Goal: Information Seeking & Learning: Learn about a topic

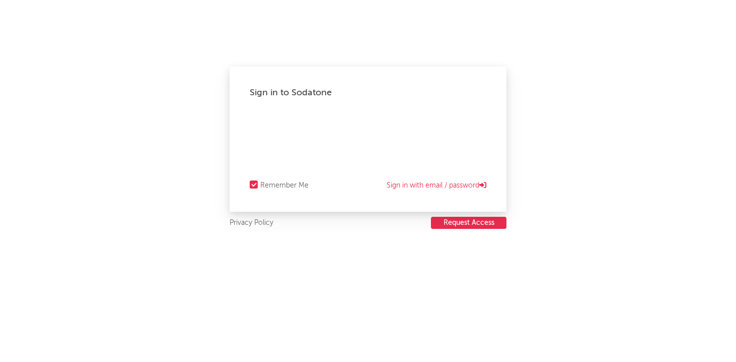
select select "recorded_music"
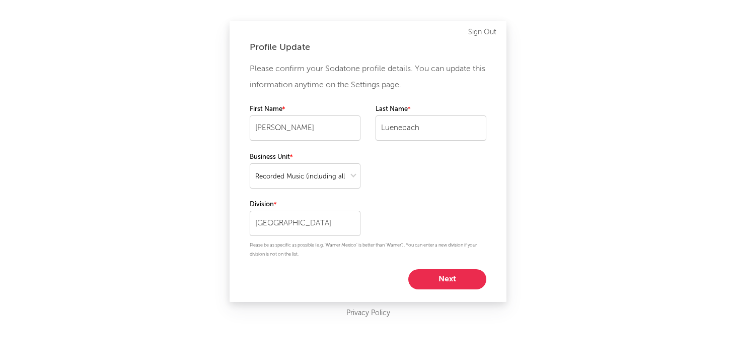
click at [458, 281] on button "Next" at bounding box center [447, 279] width 78 height 20
select select "marketing"
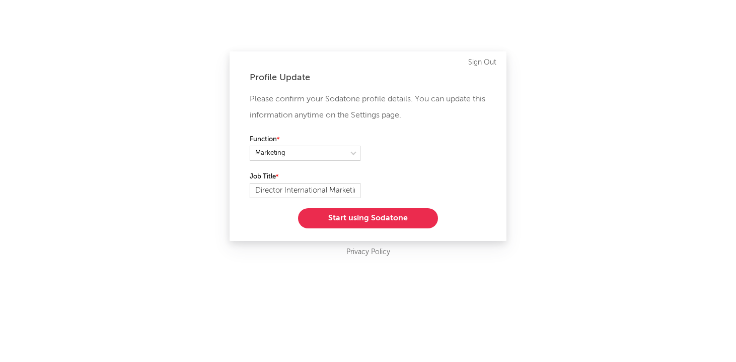
click at [386, 214] on button "Start using Sodatone" at bounding box center [368, 218] width 140 height 20
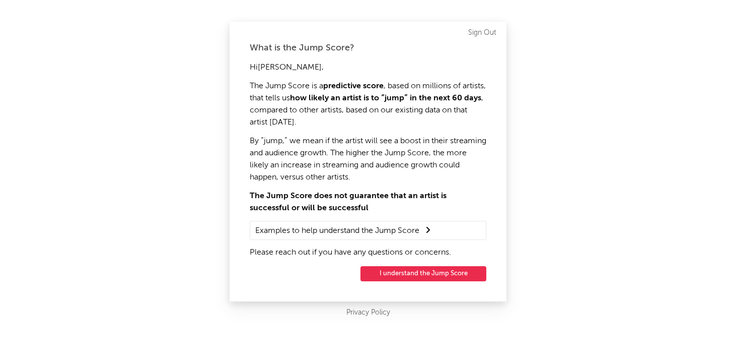
click at [425, 271] on button "I understand the Jump Score" at bounding box center [424, 273] width 126 height 15
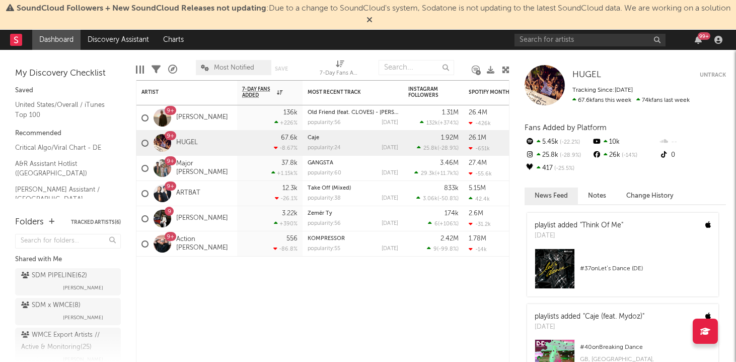
click at [373, 16] on icon at bounding box center [370, 20] width 6 height 8
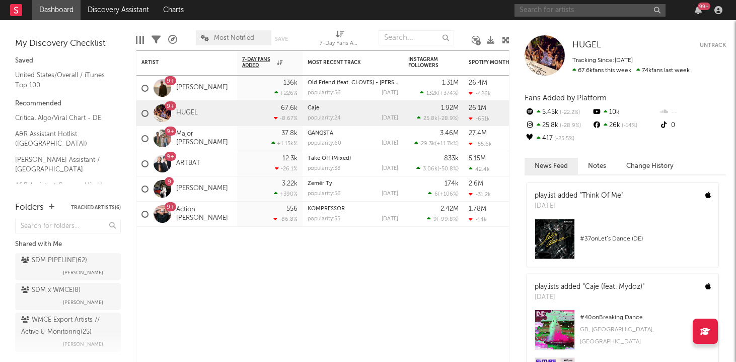
click at [584, 9] on input "text" at bounding box center [590, 10] width 151 height 13
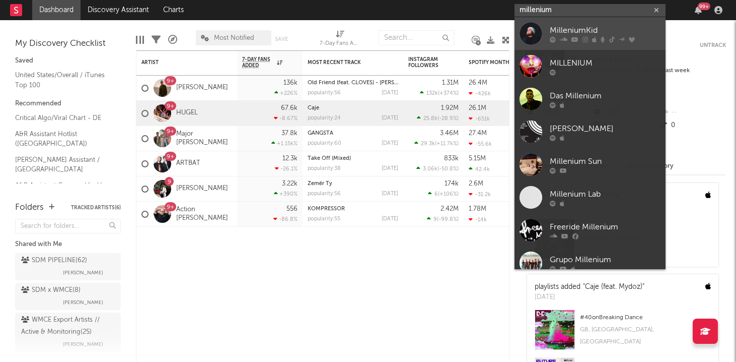
type input "millenium"
click at [596, 29] on div "MilleniumKid" at bounding box center [605, 30] width 111 height 12
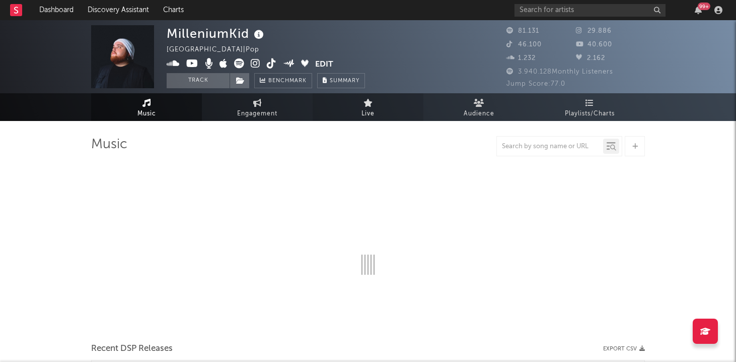
select select "6m"
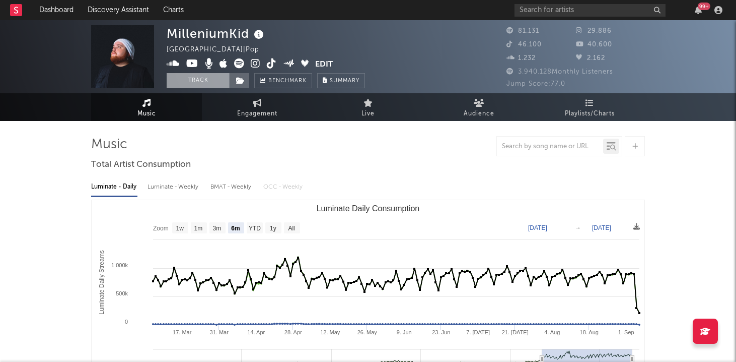
click at [214, 82] on button "Track" at bounding box center [198, 80] width 63 height 15
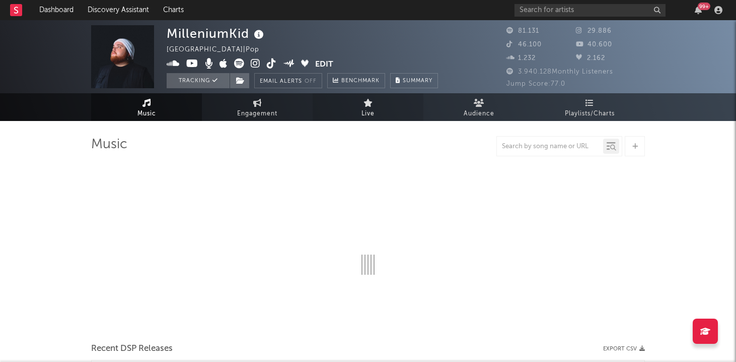
select select "6m"
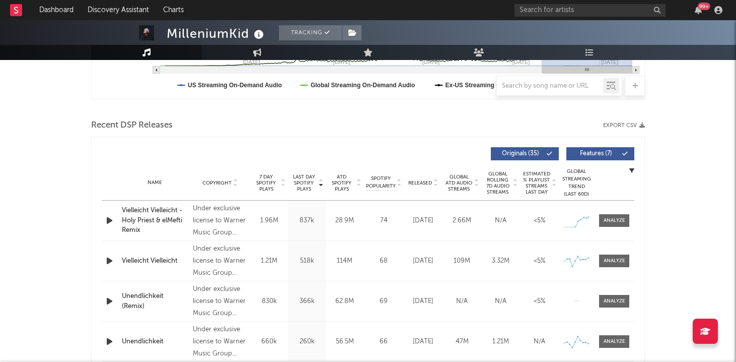
scroll to position [322, 0]
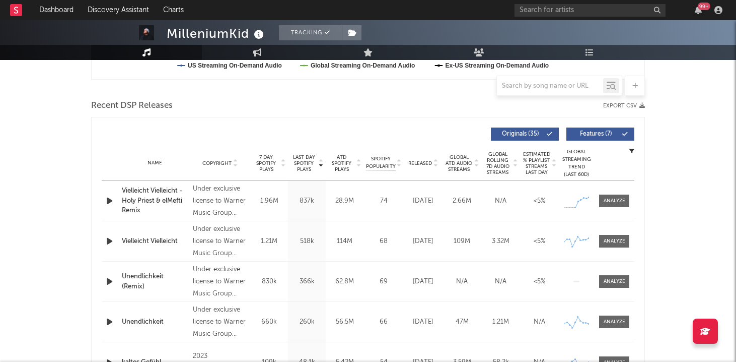
click at [156, 194] on div "Vielleicht Vielleicht - Holy Priest & elMefti Remix" at bounding box center [155, 201] width 66 height 30
click at [621, 203] on div at bounding box center [615, 201] width 22 height 8
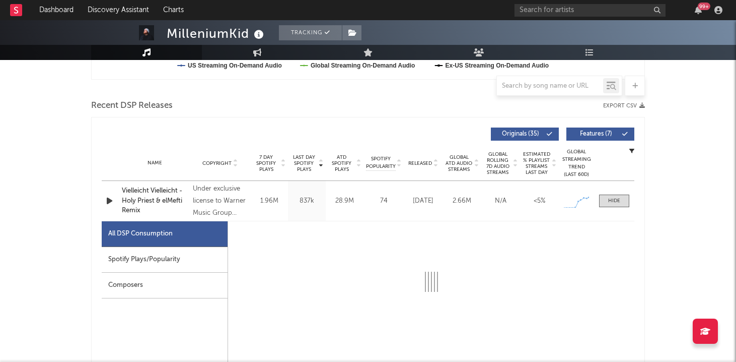
select select "1w"
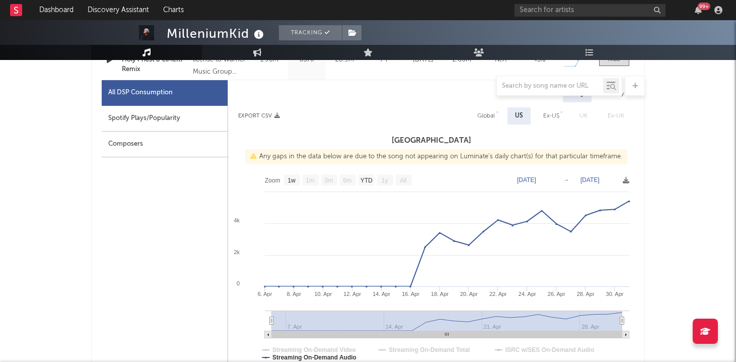
scroll to position [483, 0]
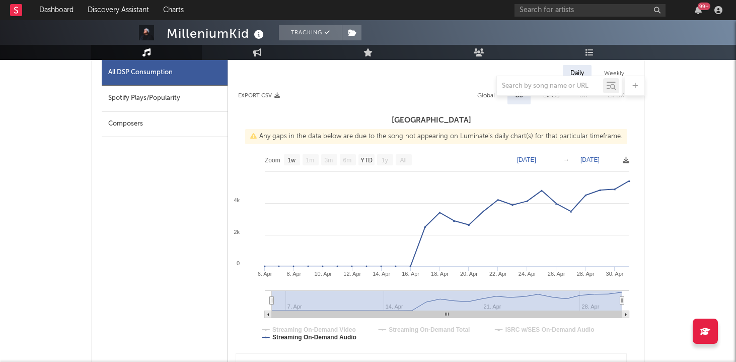
click at [629, 313] on rect at bounding box center [625, 314] width 7 height 7
click at [626, 314] on icon at bounding box center [626, 314] width 2 height 3
drag, startPoint x: 623, startPoint y: 301, endPoint x: 702, endPoint y: 297, distance: 78.7
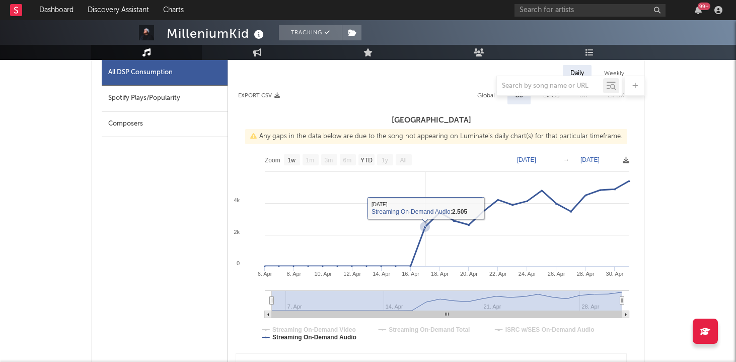
scroll to position [504, 0]
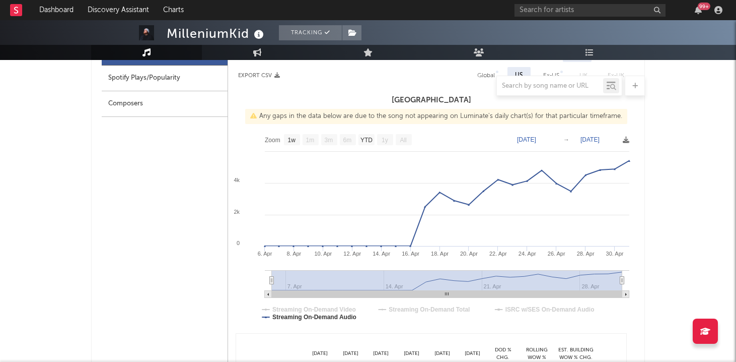
click at [161, 83] on div at bounding box center [368, 86] width 554 height 20
click at [157, 78] on div at bounding box center [368, 86] width 554 height 20
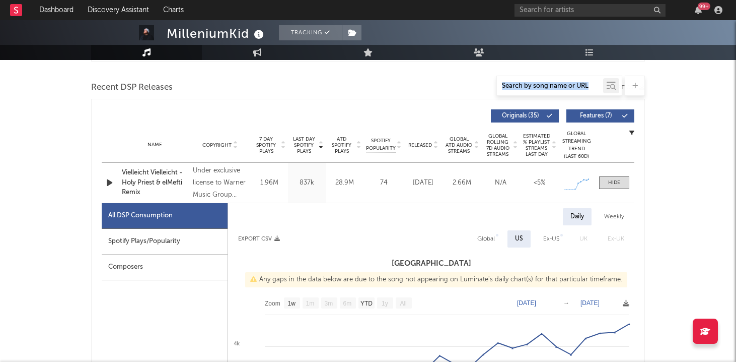
scroll to position [322, 0]
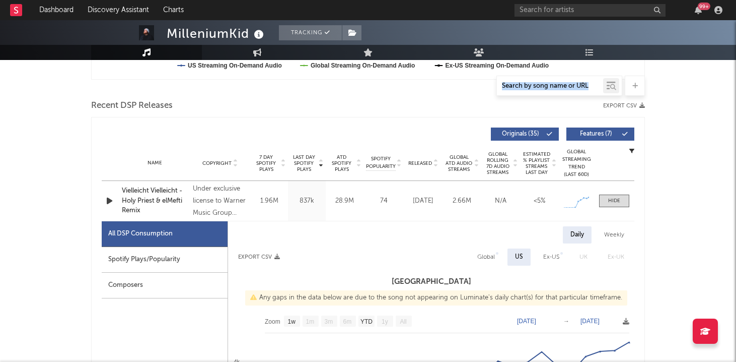
click at [463, 163] on span "Global ATD Audio Streams" at bounding box center [459, 163] width 28 height 18
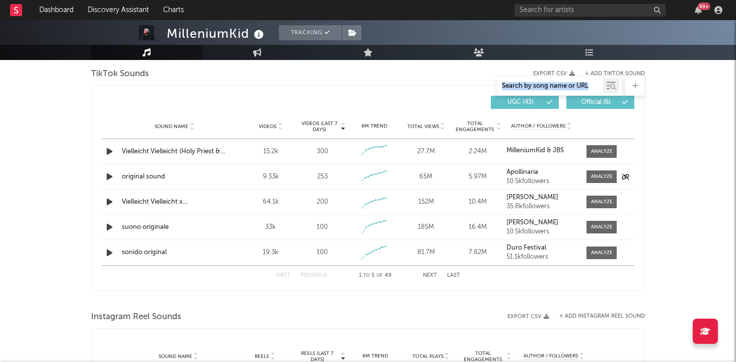
scroll to position [685, 0]
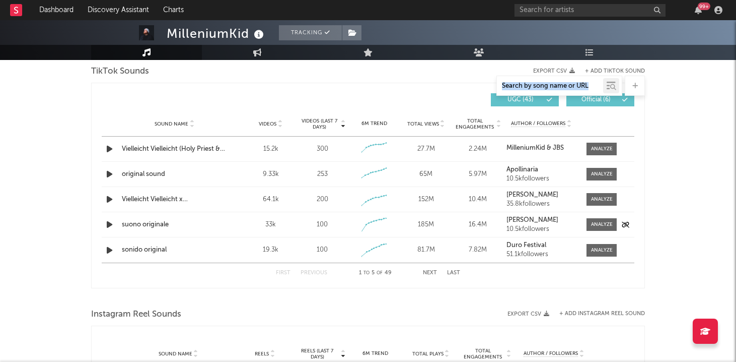
click at [141, 223] on div "suono originale" at bounding box center [174, 225] width 105 height 10
click at [432, 273] on button "Next" at bounding box center [430, 273] width 14 height 6
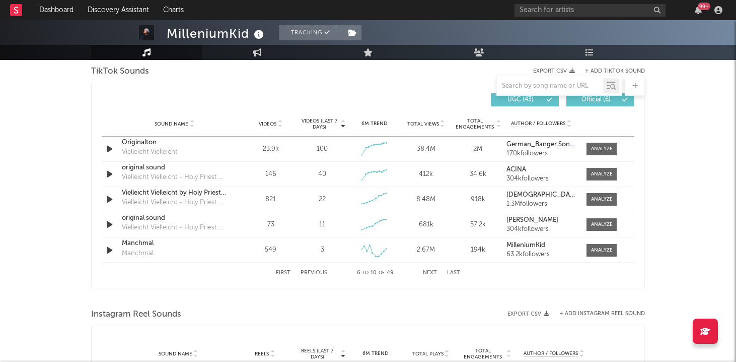
click at [304, 275] on div "First Previous 6 to 10 of 49 Next Last" at bounding box center [368, 273] width 184 height 20
click at [305, 273] on button "Previous" at bounding box center [314, 273] width 27 height 6
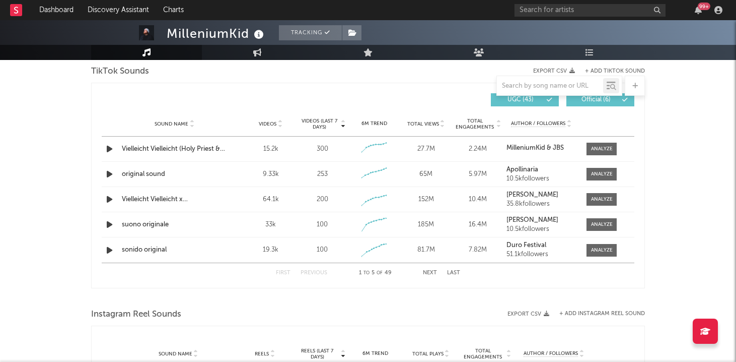
click at [434, 271] on button "Next" at bounding box center [430, 273] width 14 height 6
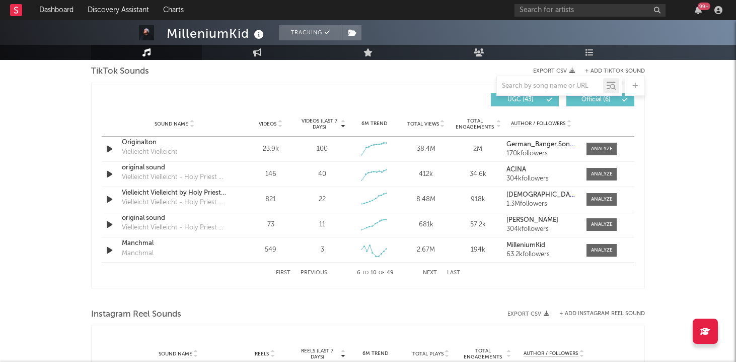
click at [308, 272] on button "Previous" at bounding box center [314, 273] width 27 height 6
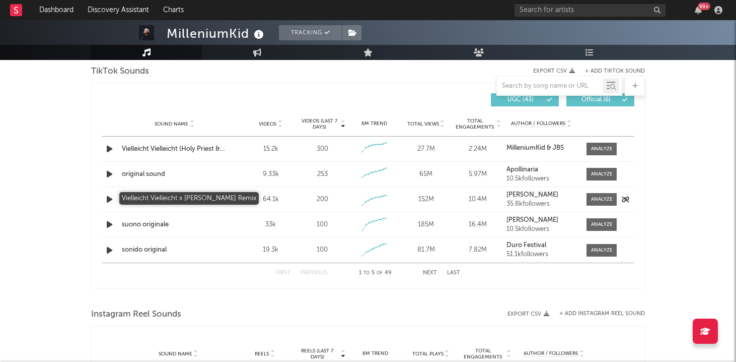
click at [152, 202] on div "Vielleicht Vielleicht x [PERSON_NAME] Remix" at bounding box center [174, 199] width 105 height 10
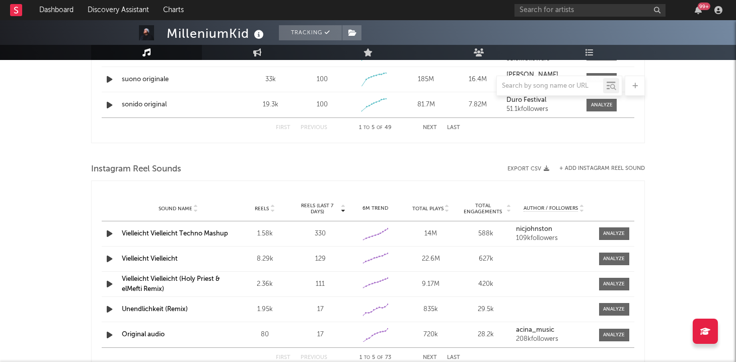
scroll to position [846, 0]
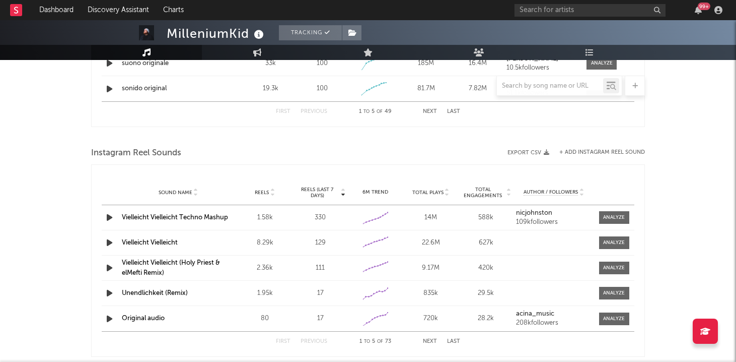
click at [147, 239] on link "Vielleicht Vielleicht" at bounding box center [150, 242] width 56 height 7
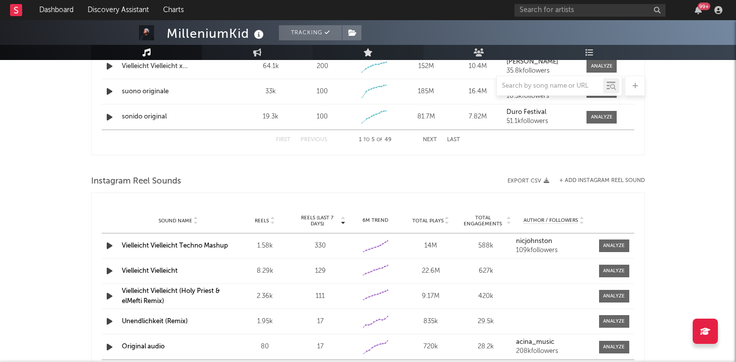
scroll to position [806, 0]
